Goal: Check status: Check status

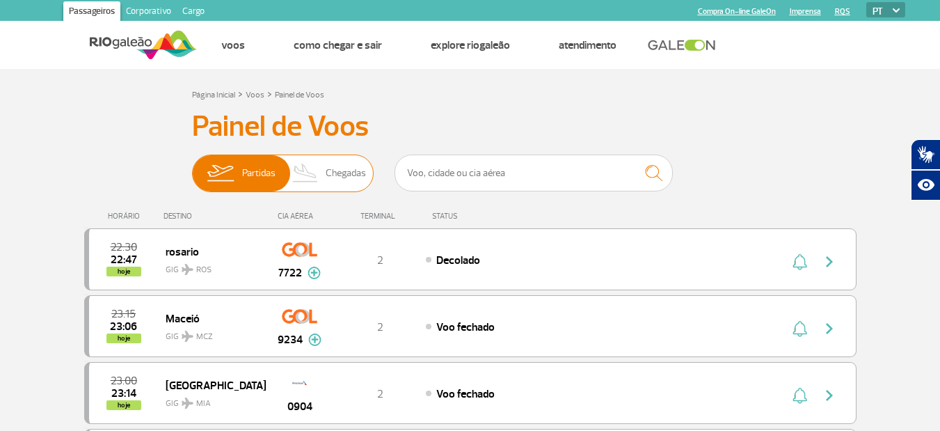
click at [347, 175] on span "Chegadas" at bounding box center [346, 173] width 40 height 36
click at [192, 166] on input "Partidas Chegadas" at bounding box center [192, 166] width 0 height 0
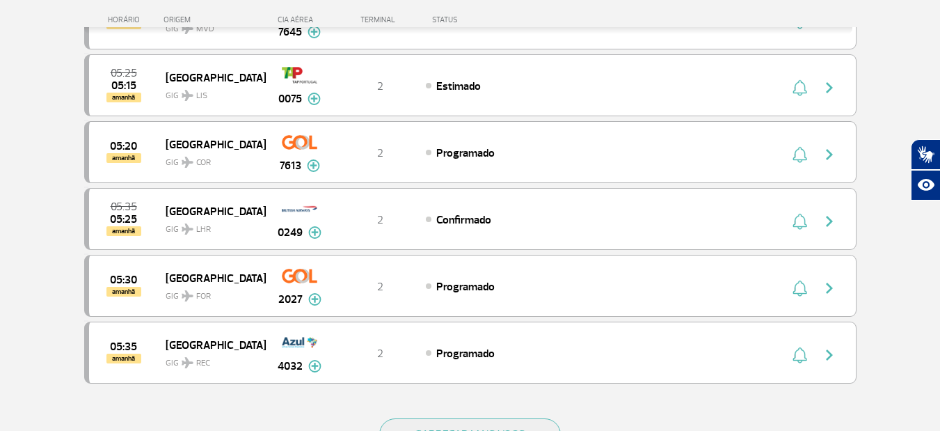
scroll to position [1225, 0]
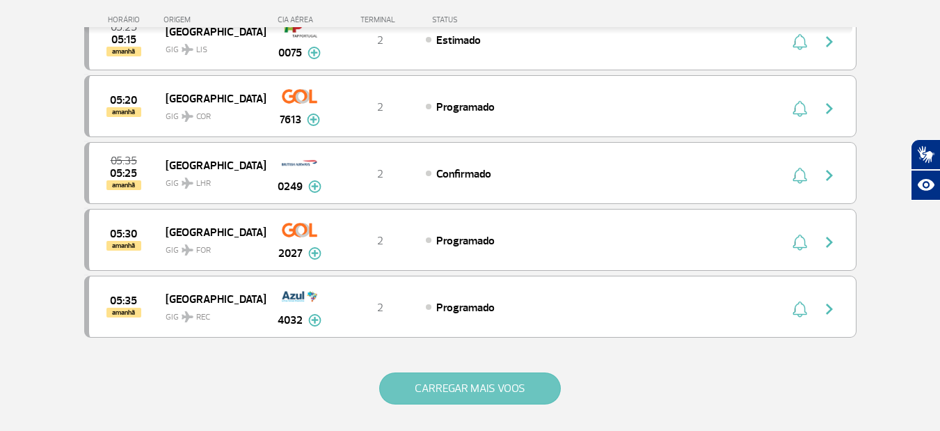
click at [496, 397] on button "CARREGAR MAIS VOOS" at bounding box center [470, 388] width 182 height 32
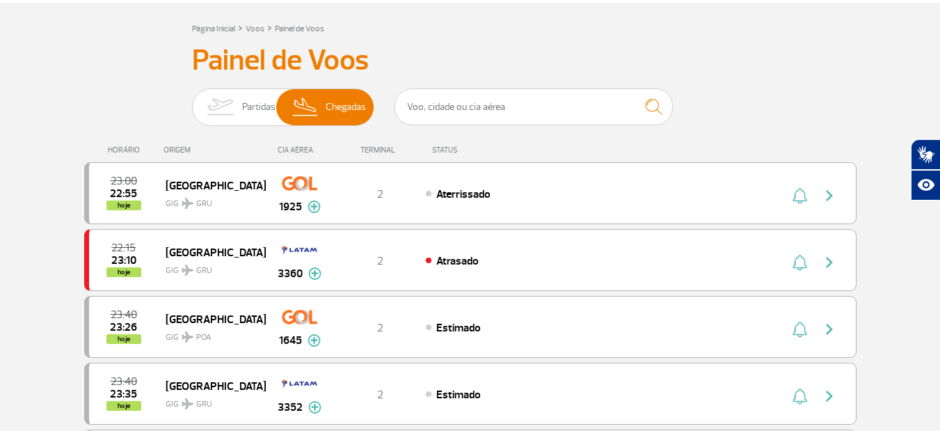
scroll to position [113, 0]
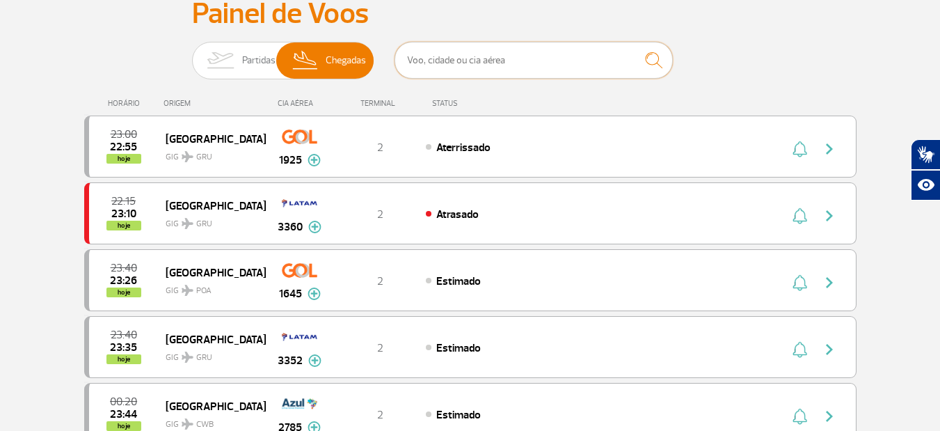
click at [530, 64] on input "text" at bounding box center [534, 60] width 278 height 37
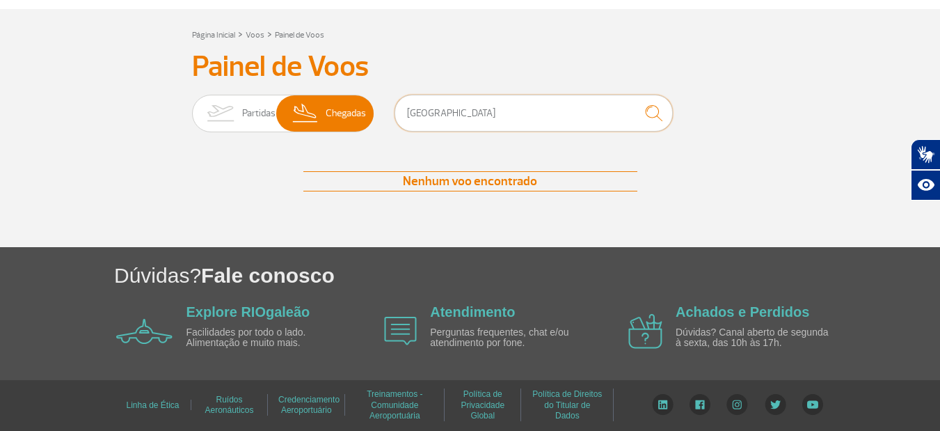
type input "[GEOGRAPHIC_DATA]"
click at [650, 112] on img "submit" at bounding box center [654, 113] width 30 height 29
click at [313, 104] on img at bounding box center [305, 113] width 41 height 36
click at [192, 107] on input "Partidas Chegadas" at bounding box center [192, 107] width 0 height 0
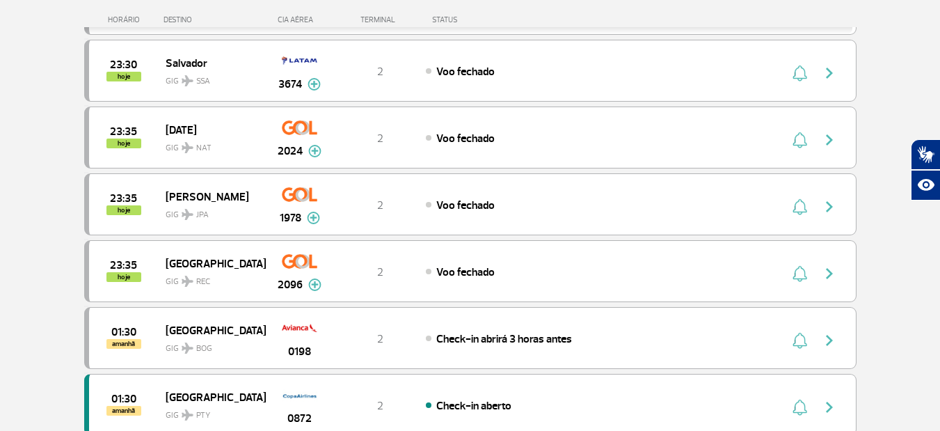
scroll to position [92, 0]
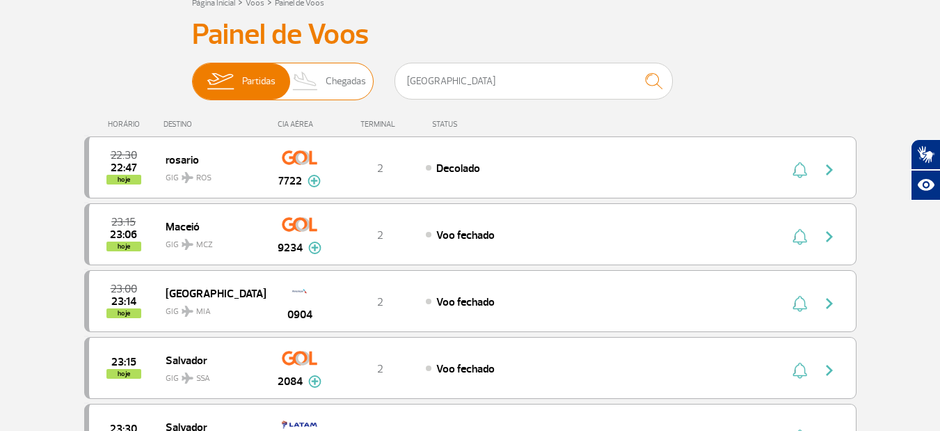
click at [352, 79] on span "Chegadas" at bounding box center [346, 81] width 40 height 36
click at [192, 74] on input "Partidas Chegadas" at bounding box center [192, 74] width 0 height 0
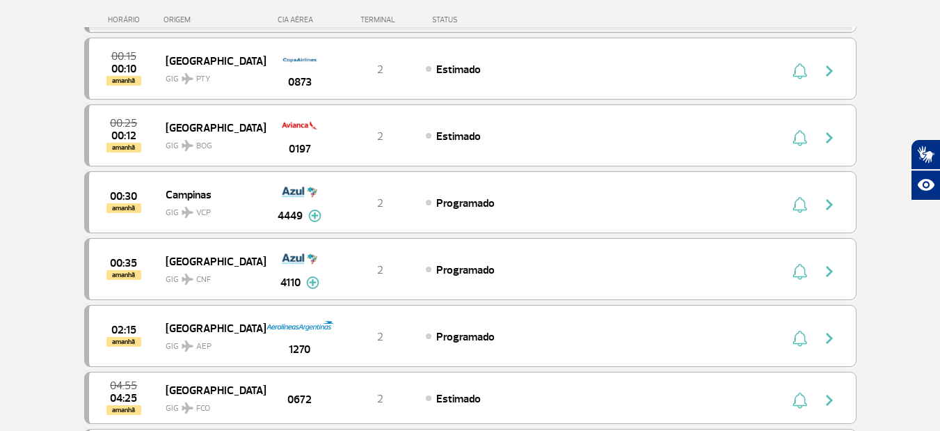
scroll to position [472, 0]
